Goal: Obtain resource: Obtain resource

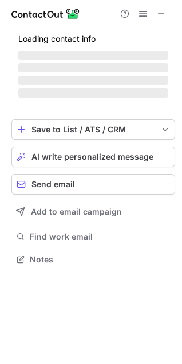
scroll to position [248, 182]
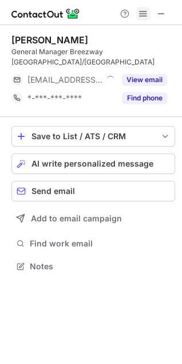
click at [144, 9] on span at bounding box center [142, 13] width 9 height 9
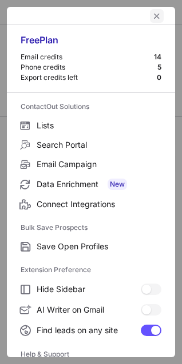
click at [152, 19] on span "left-button" at bounding box center [156, 15] width 9 height 9
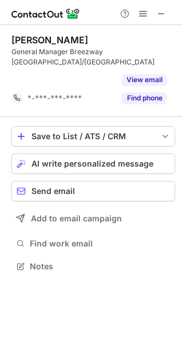
scroll to position [230, 182]
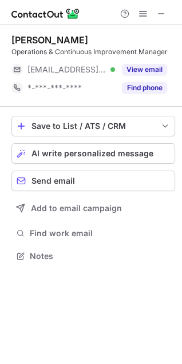
scroll to position [248, 182]
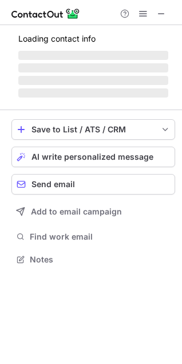
scroll to position [259, 182]
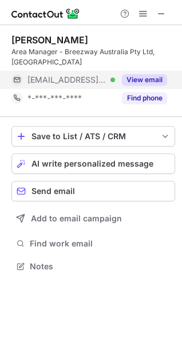
click at [143, 79] on button "View email" at bounding box center [144, 79] width 45 height 11
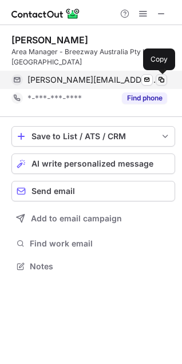
click at [162, 79] on span at bounding box center [160, 79] width 9 height 9
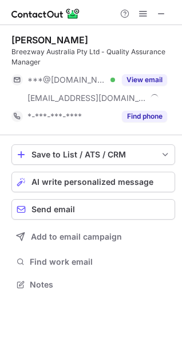
scroll to position [277, 182]
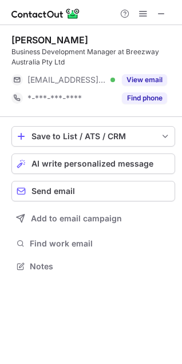
scroll to position [259, 182]
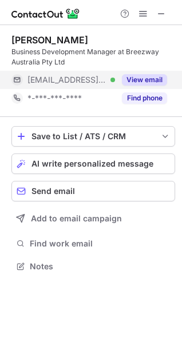
click at [147, 78] on button "View email" at bounding box center [144, 79] width 45 height 11
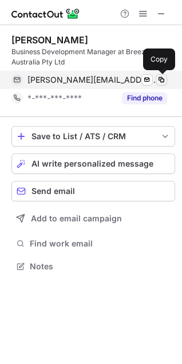
click at [163, 77] on span at bounding box center [160, 79] width 9 height 9
